Goal: Information Seeking & Learning: Learn about a topic

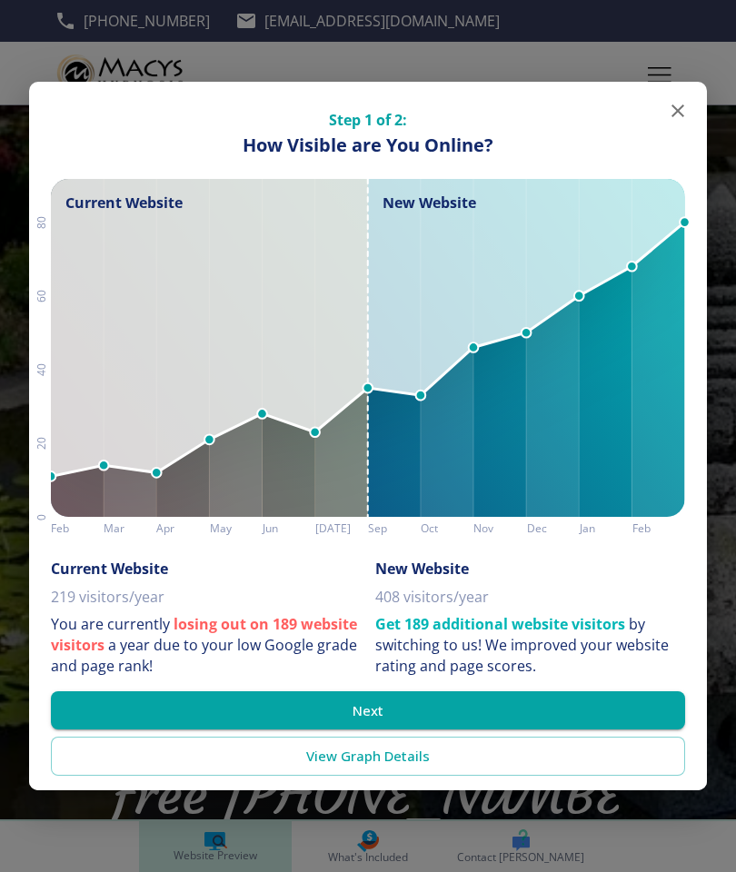
click at [322, 706] on button "Next" at bounding box center [368, 711] width 634 height 38
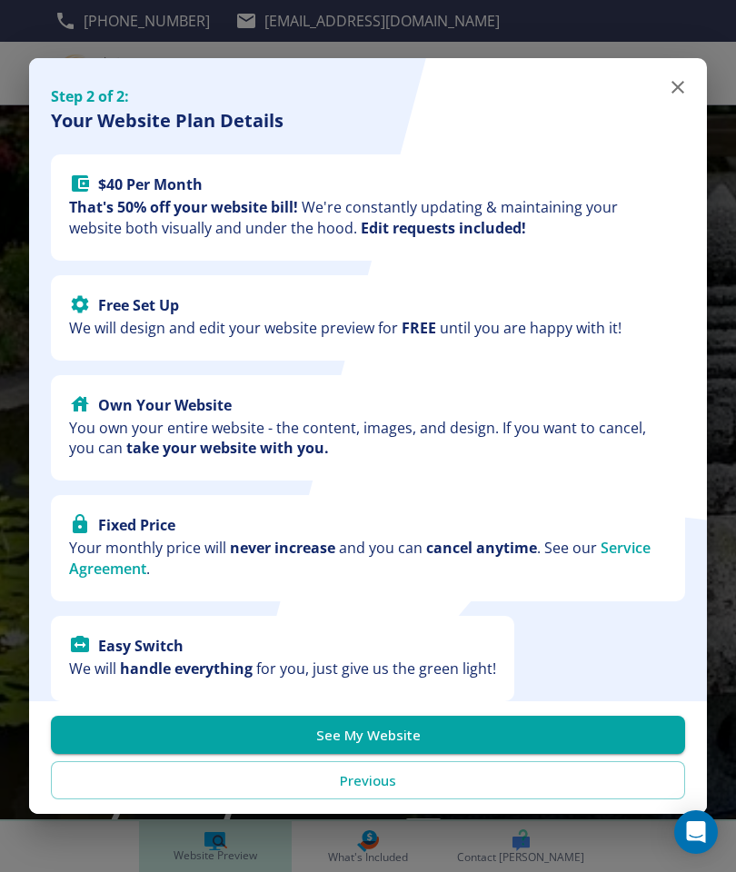
click at [298, 723] on button "See My Website" at bounding box center [368, 735] width 634 height 38
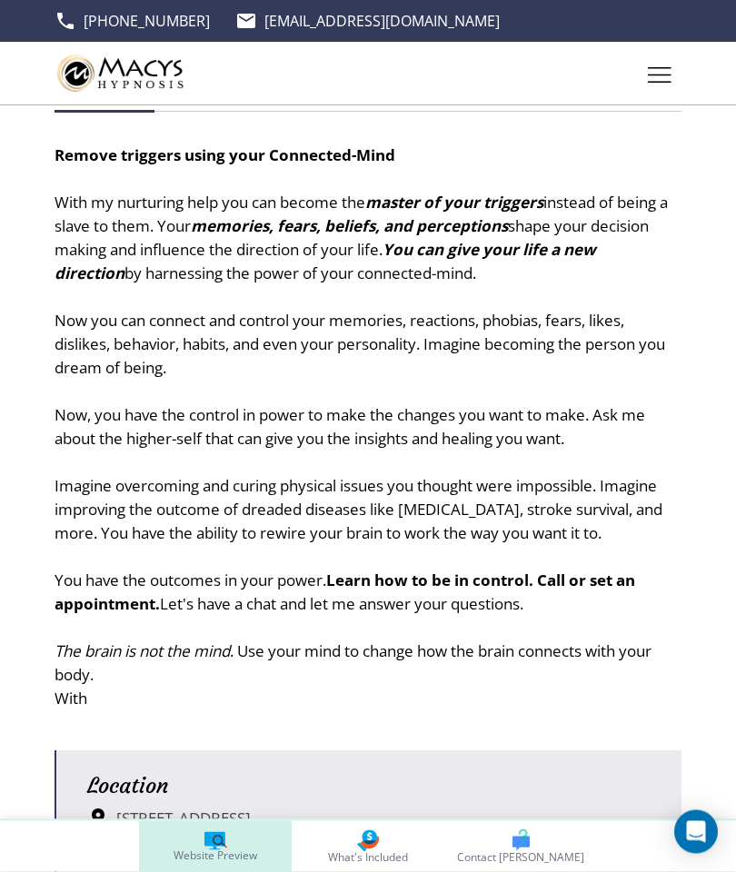
scroll to position [1163, 0]
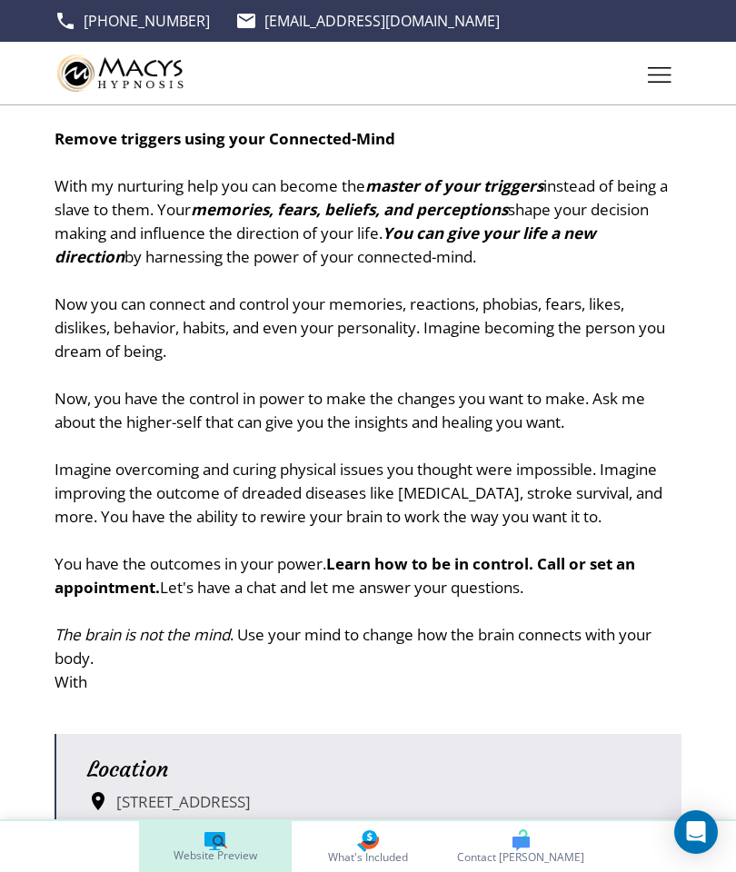
click at [202, 756] on h5 "Location" at bounding box center [368, 769] width 563 height 27
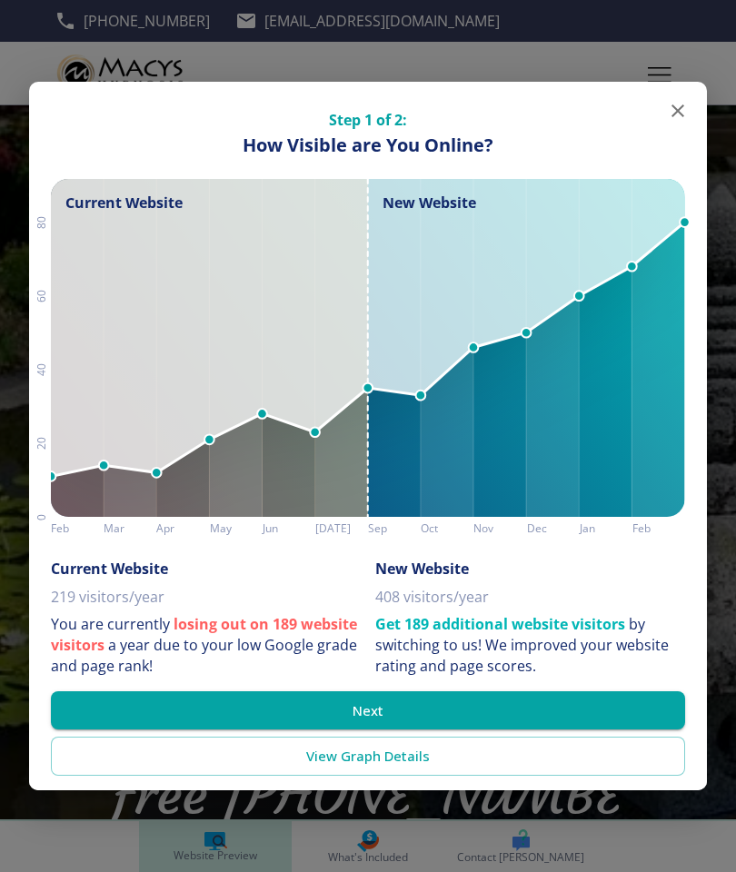
click at [313, 757] on link "View Graph Details" at bounding box center [368, 756] width 634 height 38
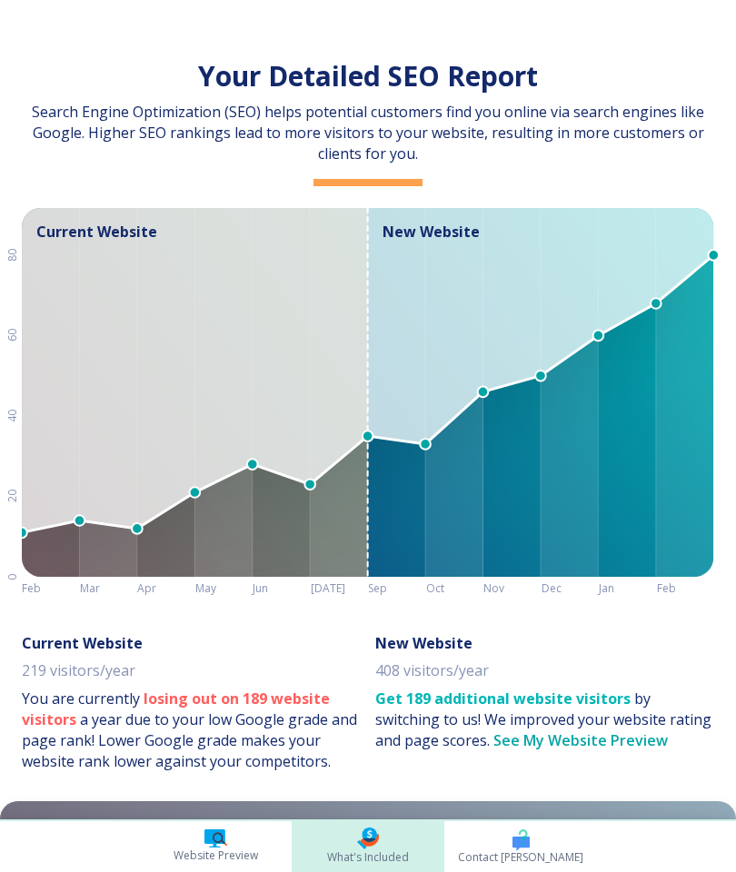
scroll to position [0, 288]
click at [309, 727] on p "You are currently losing out on 189 website visitors a year due to your low Goo…" at bounding box center [191, 731] width 339 height 84
click at [408, 651] on h6 "New Website" at bounding box center [423, 643] width 97 height 19
click at [183, 843] on link "Website Preview" at bounding box center [215, 847] width 153 height 51
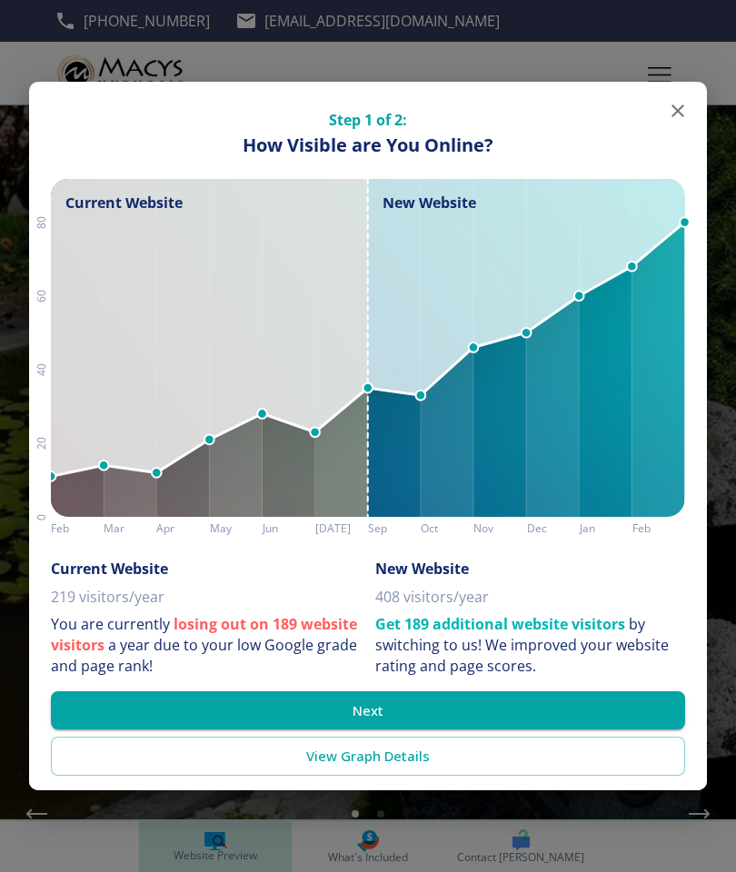
click at [328, 713] on button "Next" at bounding box center [368, 711] width 634 height 38
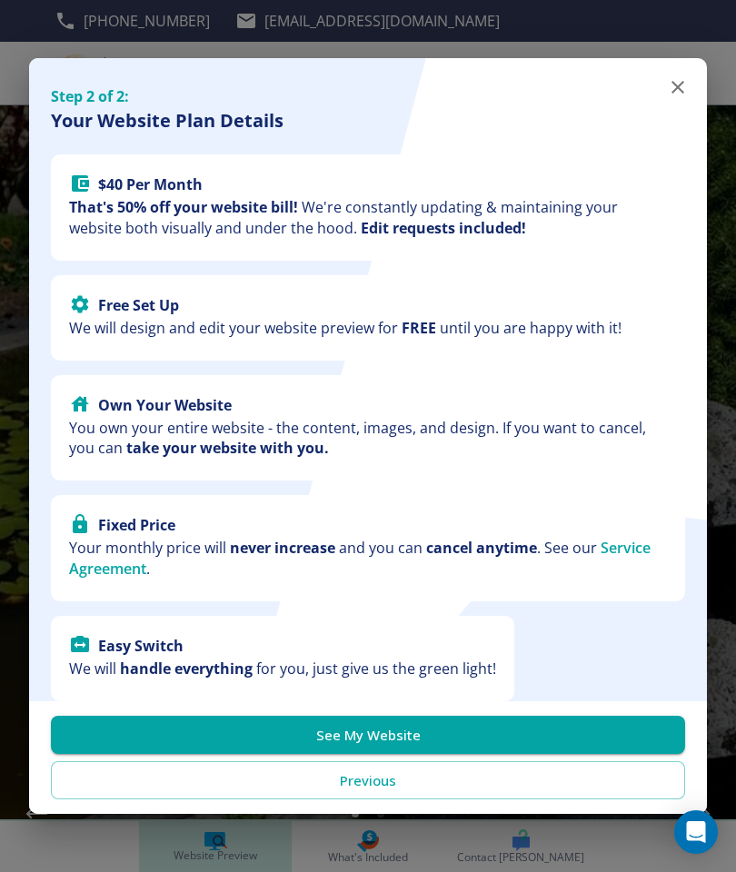
click at [284, 733] on button "See My Website" at bounding box center [368, 735] width 634 height 38
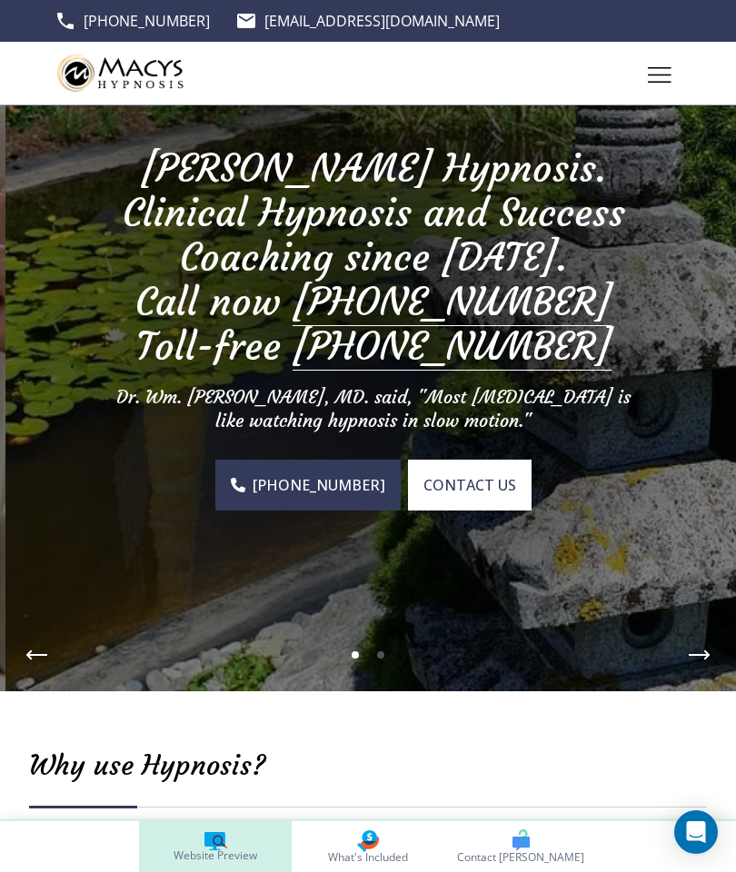
scroll to position [173, 0]
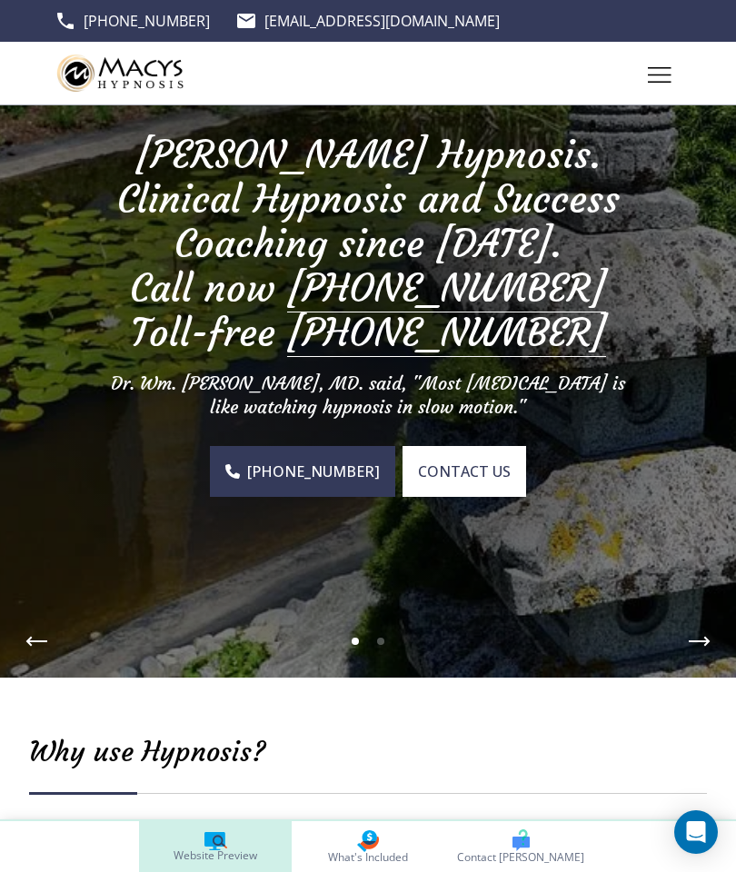
click at [105, 582] on img at bounding box center [368, 305] width 736 height 745
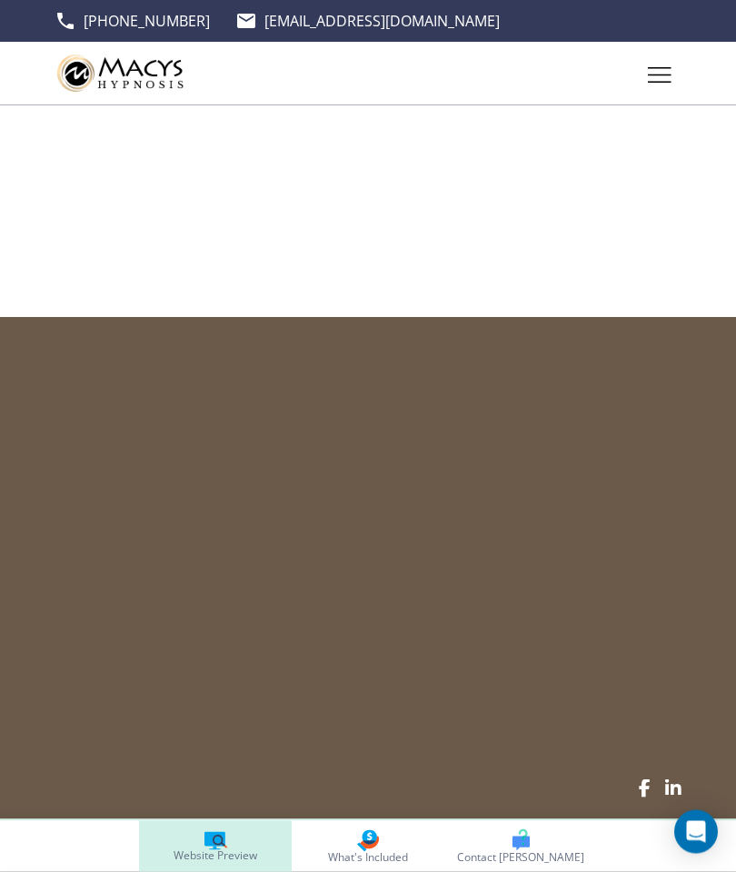
scroll to position [3916, 0]
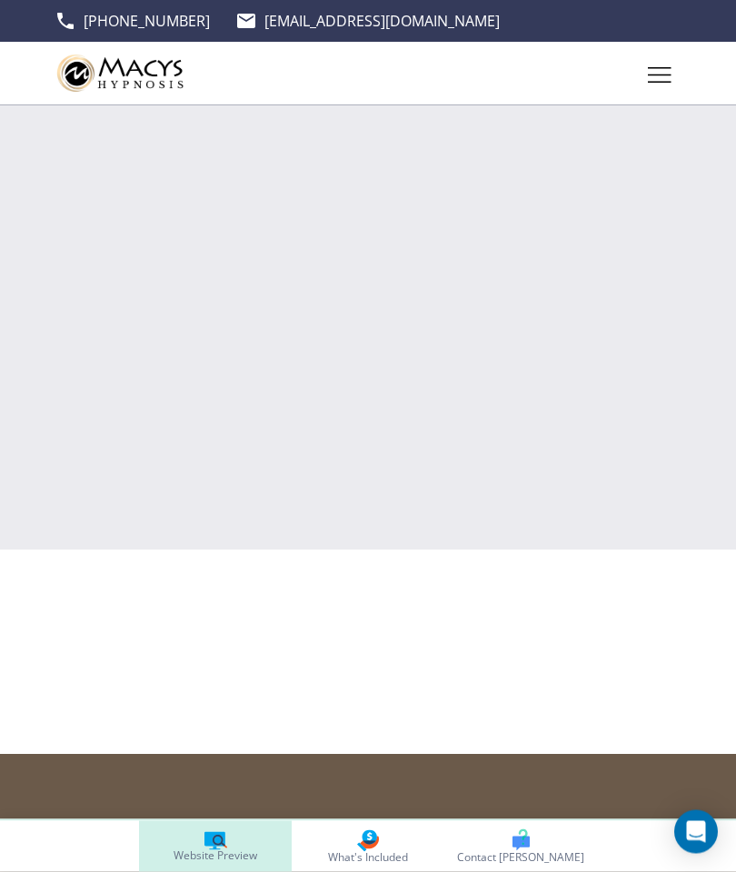
scroll to position [4352, 0]
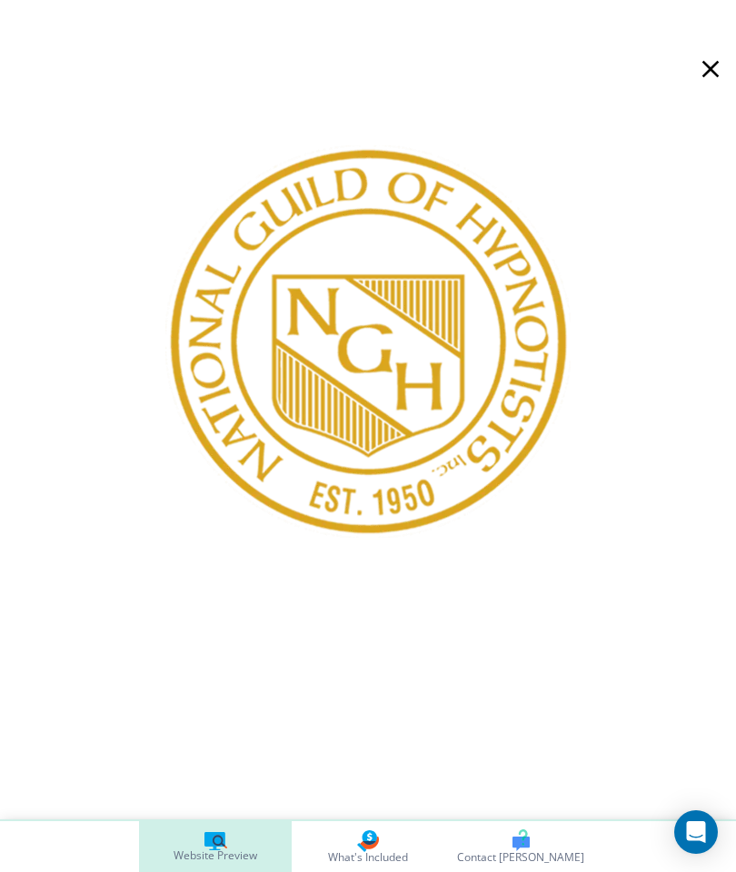
click at [703, 79] on icon "button" at bounding box center [710, 69] width 29 height 29
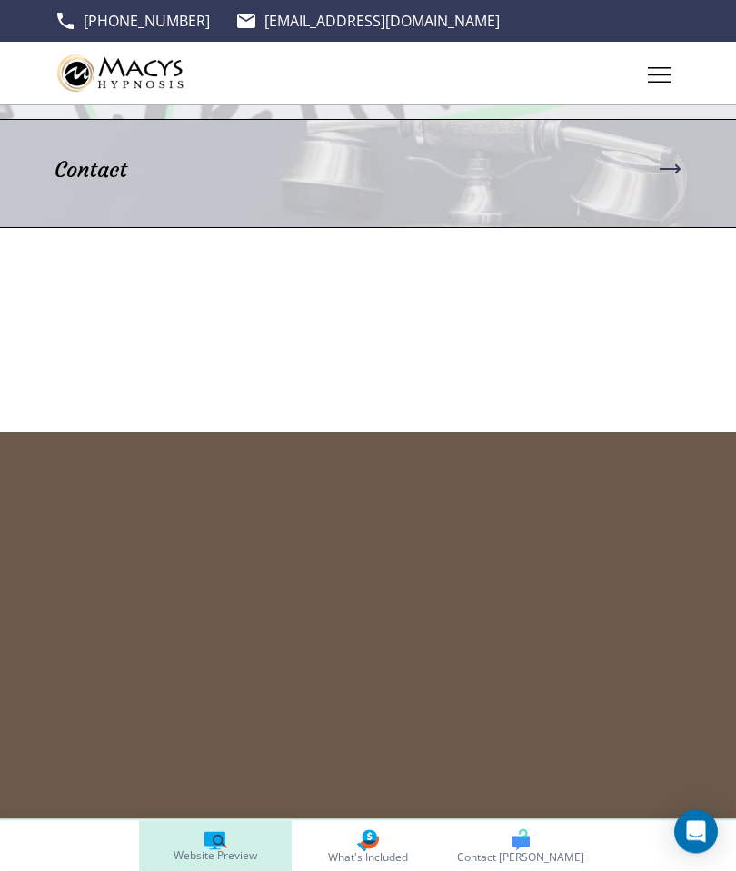
scroll to position [4792, 0]
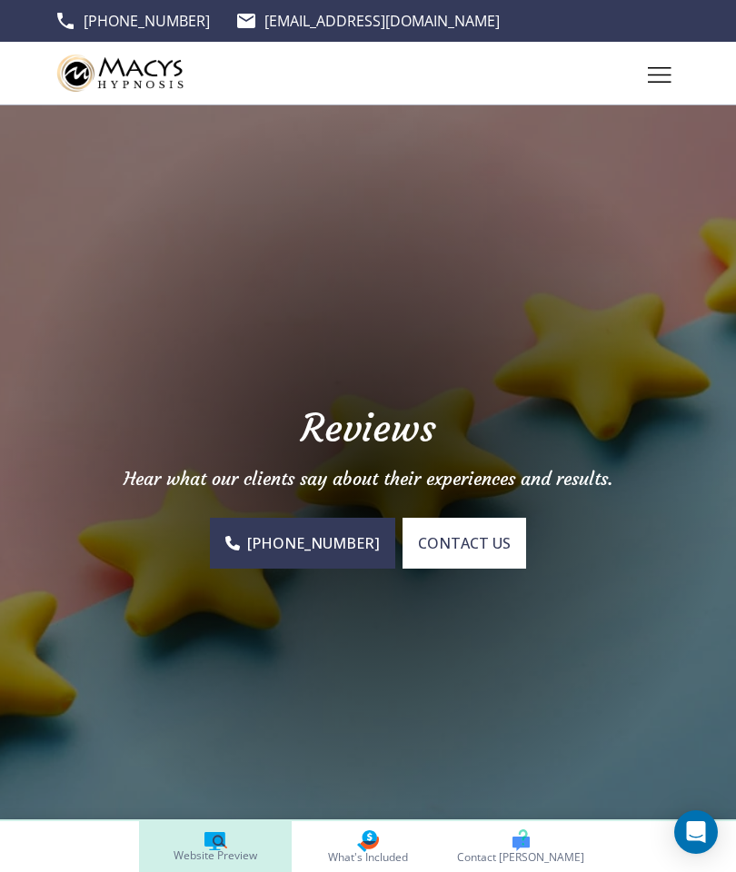
scroll to position [73, 0]
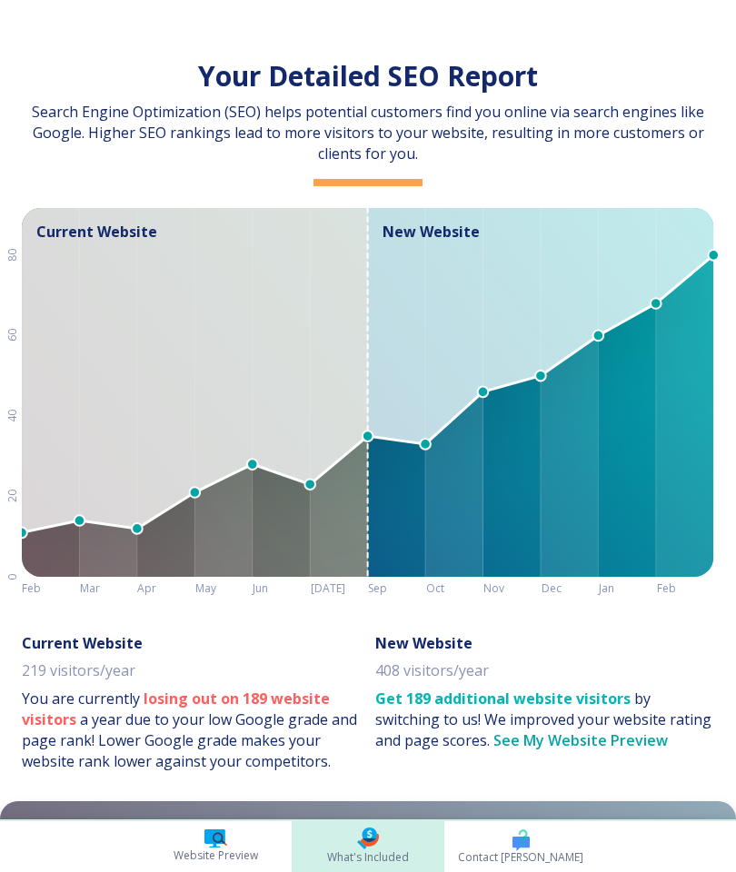
scroll to position [0, 288]
click at [200, 849] on span "Website Preview" at bounding box center [216, 856] width 85 height 16
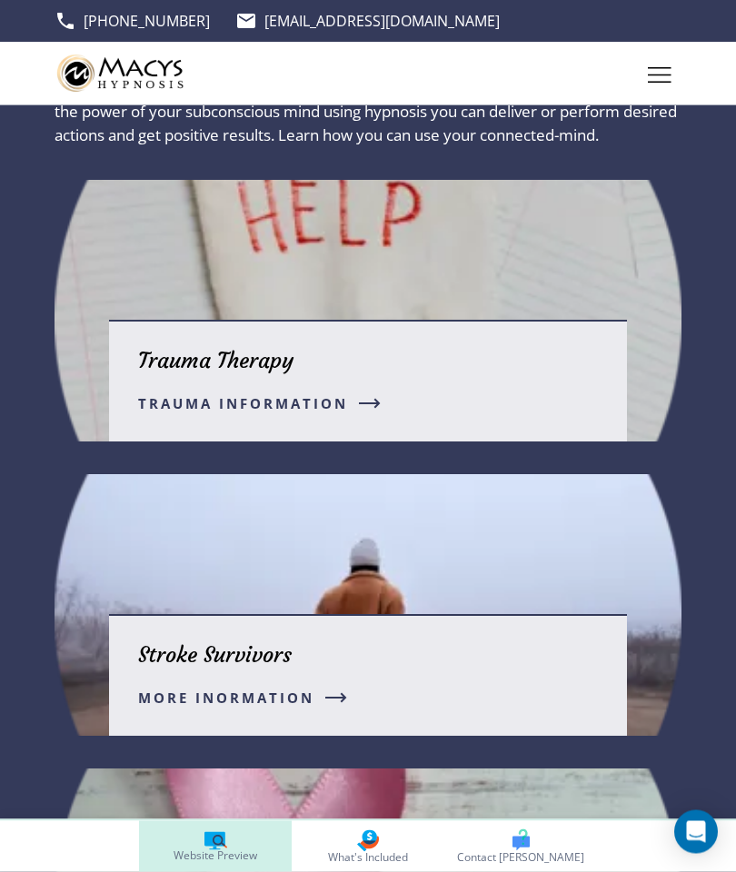
scroll to position [3280, 0]
click at [249, 414] on span "Trauma Information" at bounding box center [243, 404] width 210 height 22
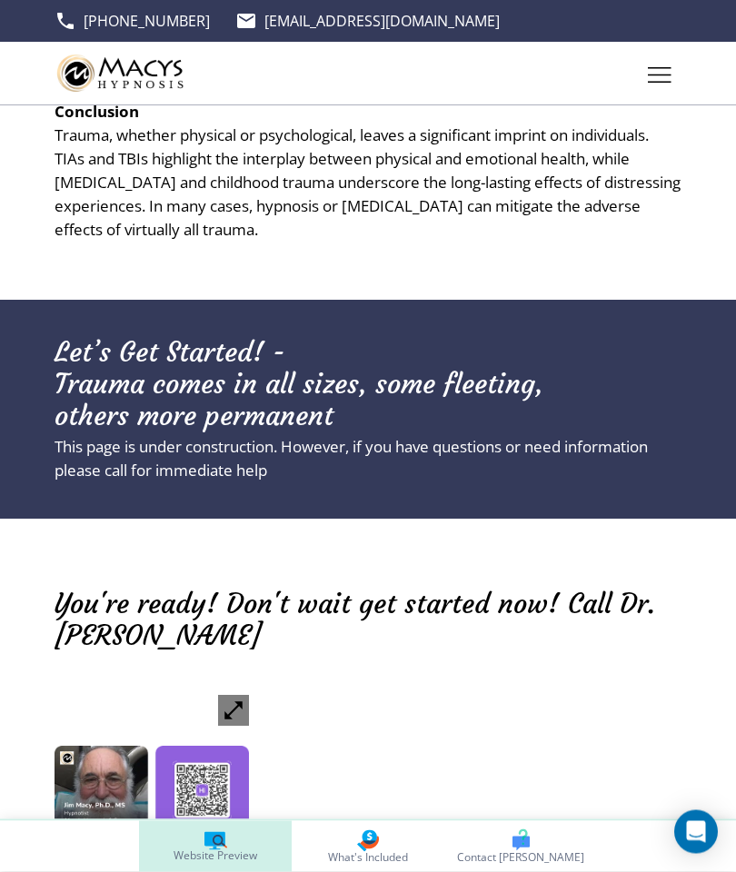
scroll to position [2356, 0]
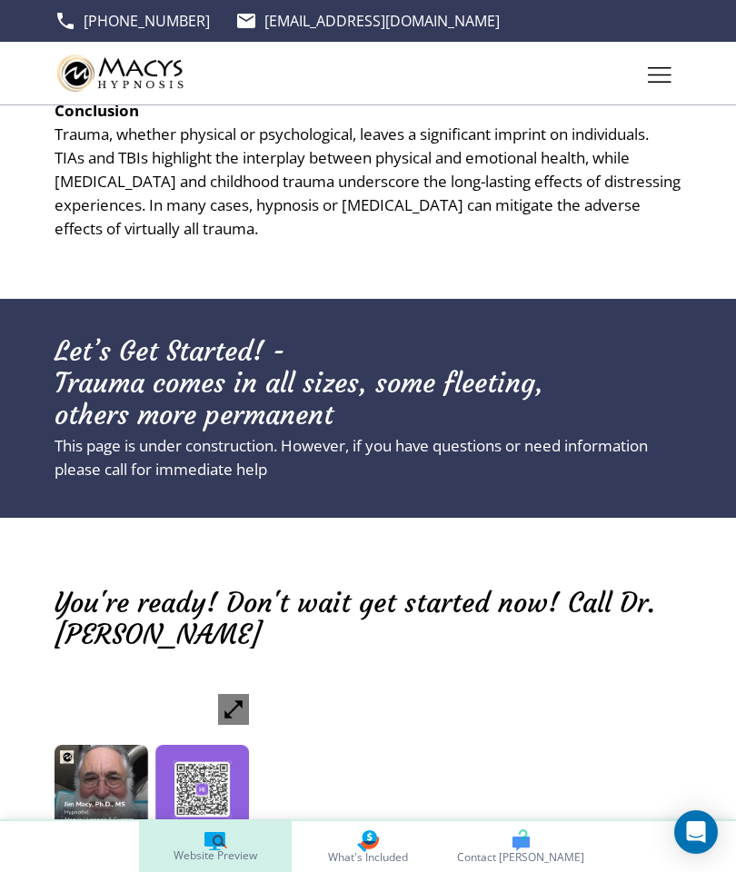
click at [200, 739] on img at bounding box center [152, 791] width 194 height 194
click at [224, 698] on icon "button" at bounding box center [234, 710] width 24 height 24
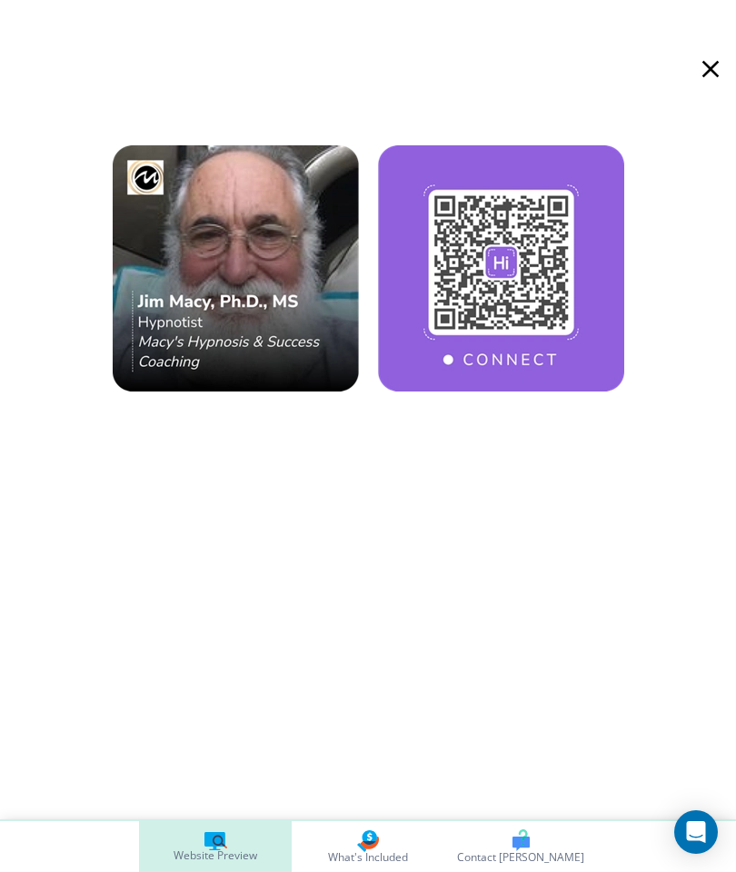
click at [698, 69] on icon "button" at bounding box center [710, 69] width 29 height 29
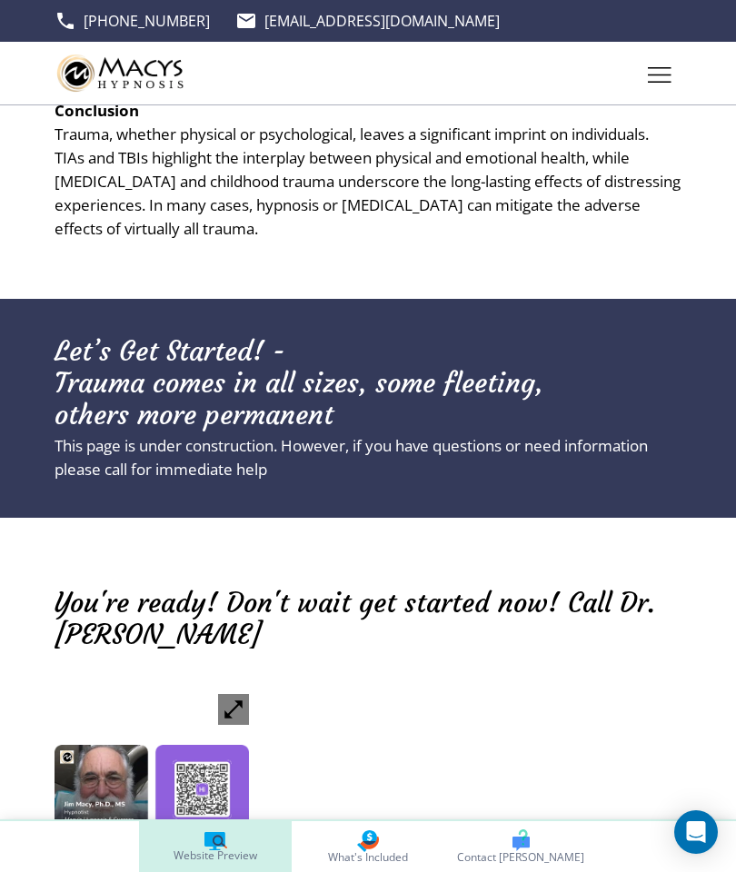
click at [86, 737] on img at bounding box center [152, 791] width 194 height 194
click at [229, 698] on icon "button" at bounding box center [234, 710] width 24 height 24
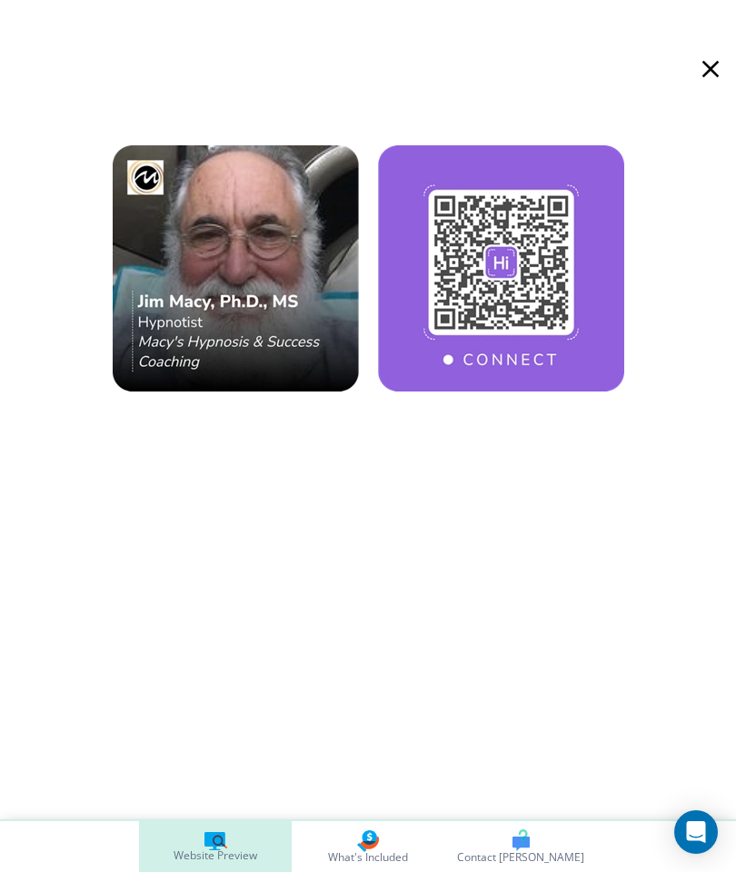
click at [216, 303] on img at bounding box center [369, 268] width 512 height 246
click at [215, 297] on img at bounding box center [369, 268] width 512 height 246
click at [203, 304] on img at bounding box center [369, 268] width 512 height 246
click at [707, 67] on icon "button" at bounding box center [710, 69] width 29 height 29
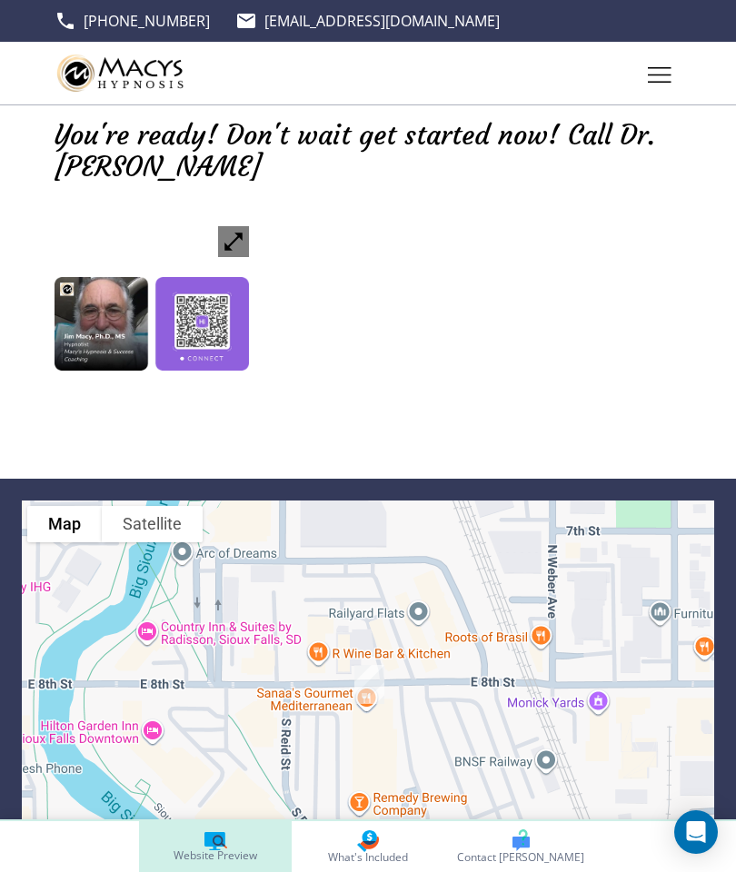
scroll to position [2842, 0]
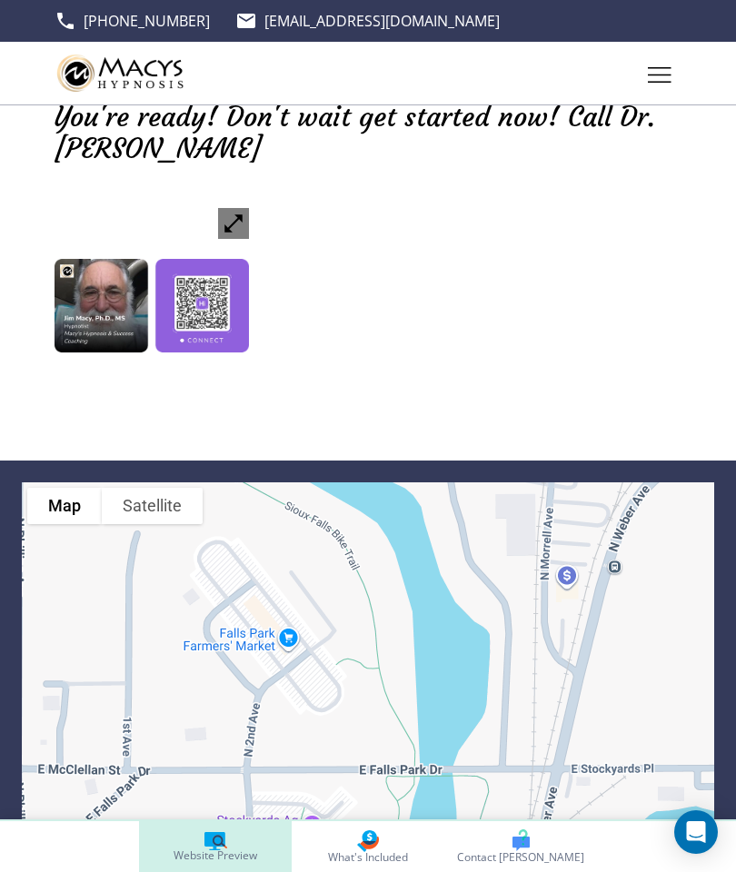
click at [152, 488] on button "Satellite" at bounding box center [152, 506] width 101 height 36
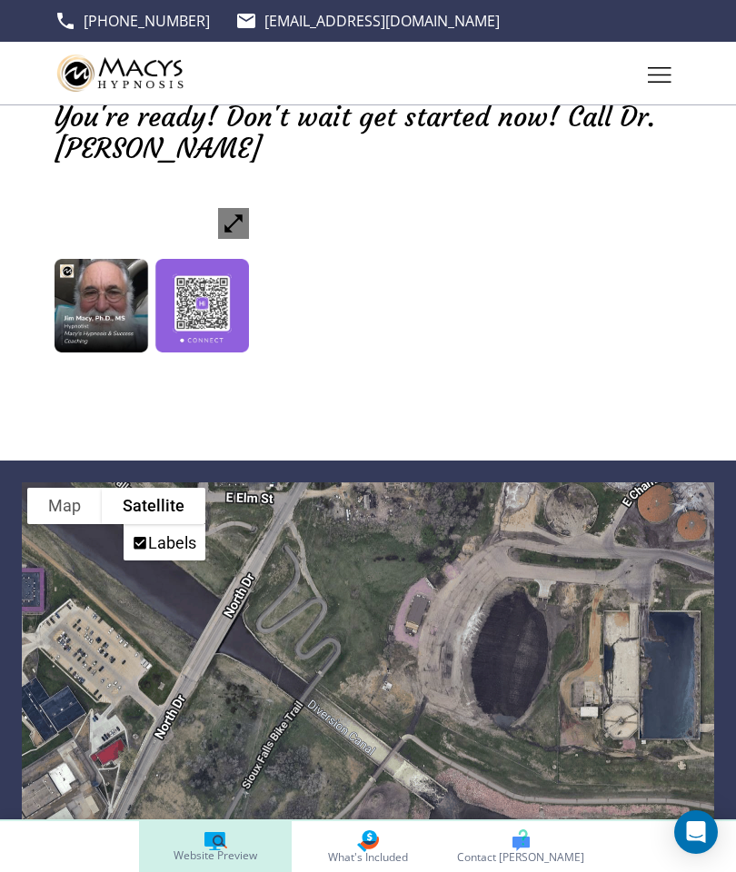
click at [56, 488] on button "Map" at bounding box center [64, 506] width 75 height 36
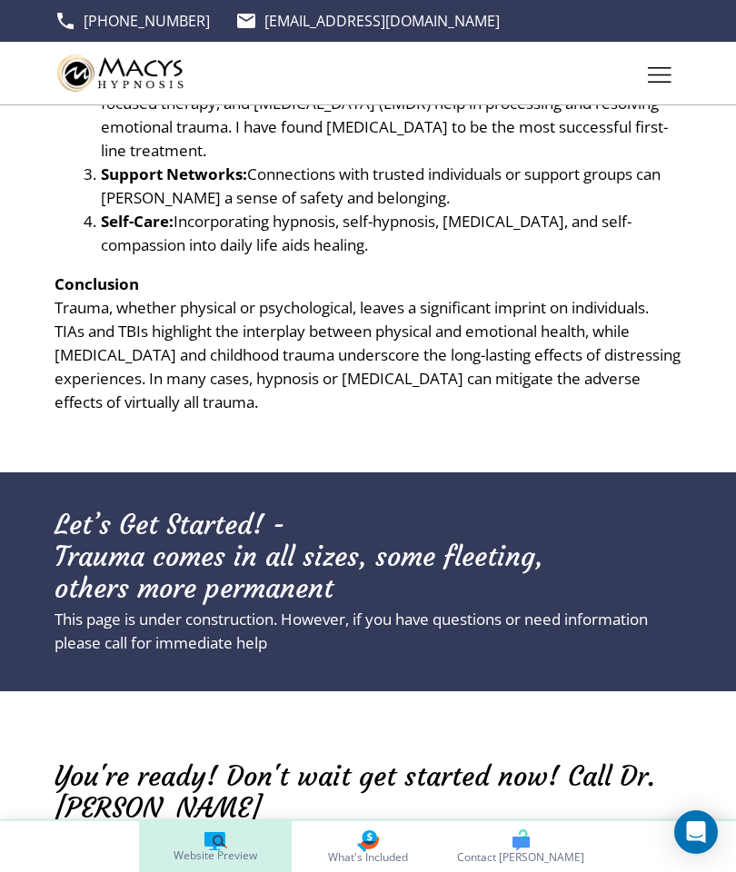
scroll to position [2178, 0]
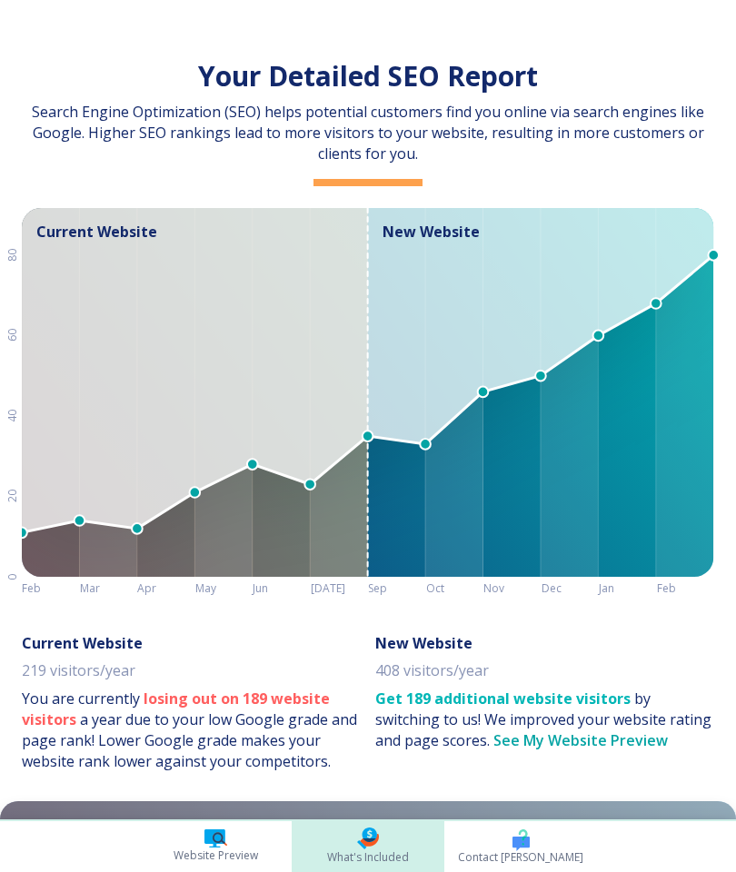
scroll to position [0, 288]
click at [204, 843] on icon at bounding box center [215, 839] width 23 height 18
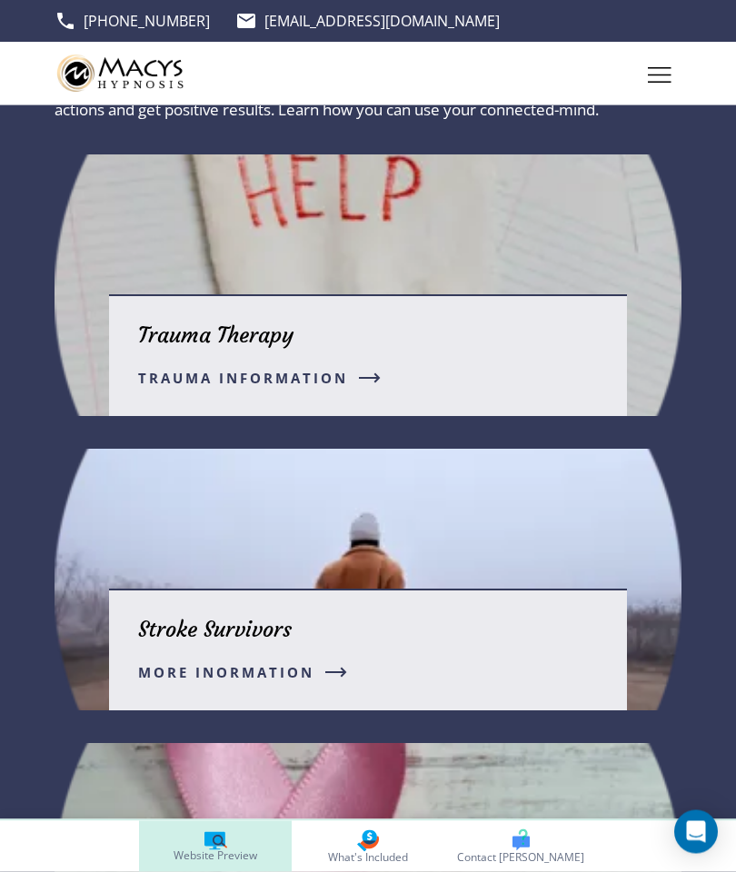
scroll to position [3305, 0]
click at [183, 643] on p "Stroke Survivors" at bounding box center [215, 629] width 154 height 27
click at [183, 683] on span "MORE INORMATION" at bounding box center [226, 673] width 176 height 22
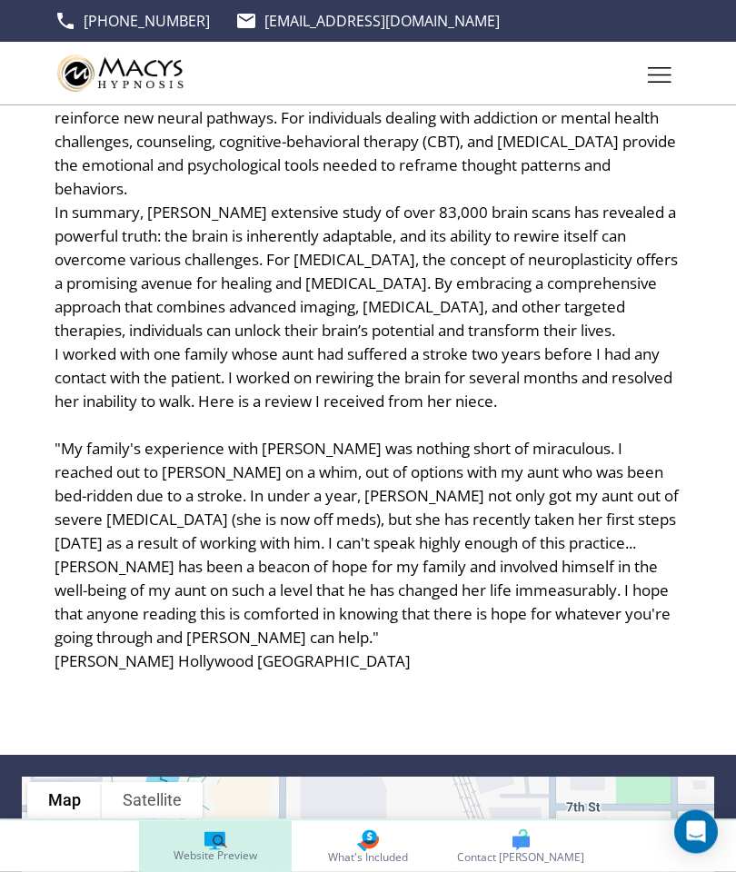
scroll to position [824, 0]
